Goal: Navigation & Orientation: Find specific page/section

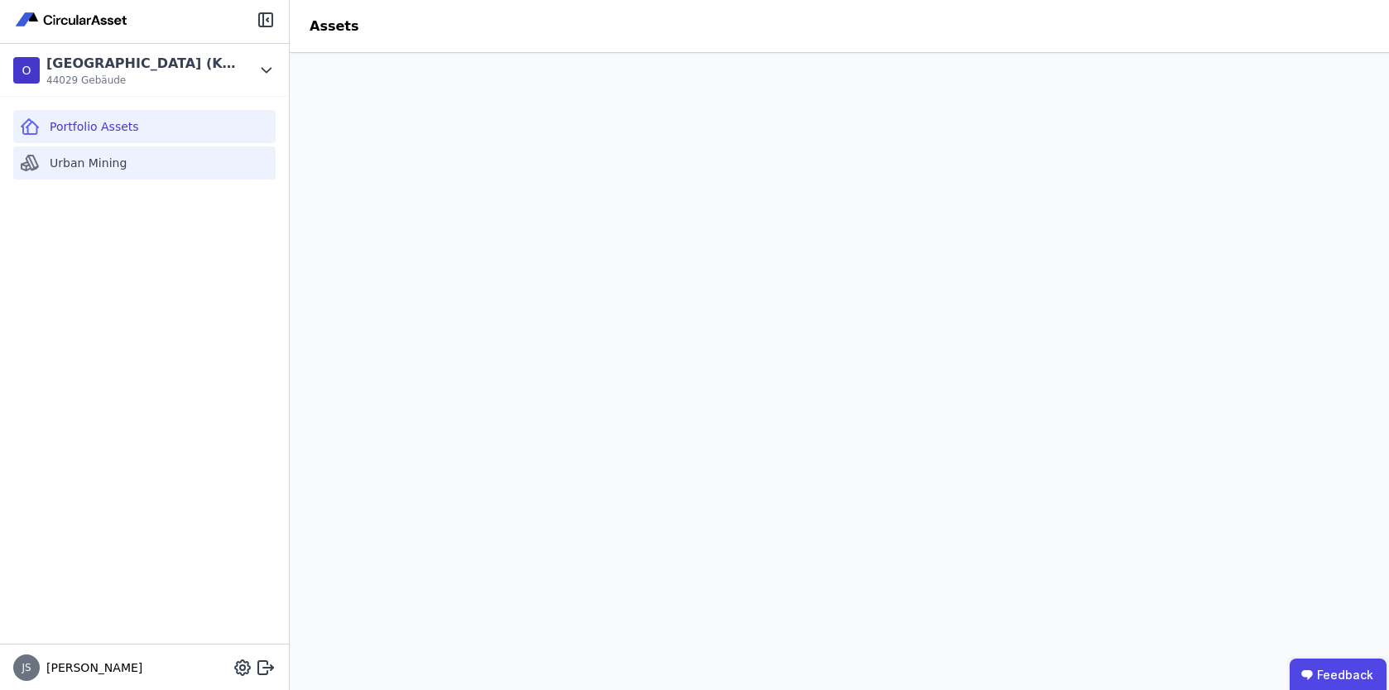
click at [55, 162] on span "Urban Mining" at bounding box center [88, 163] width 77 height 17
click at [194, 125] on div "Portfolio Assets" at bounding box center [144, 126] width 262 height 33
click at [757, 50] on header "Assets" at bounding box center [839, 26] width 1099 height 53
